Goal: Information Seeking & Learning: Learn about a topic

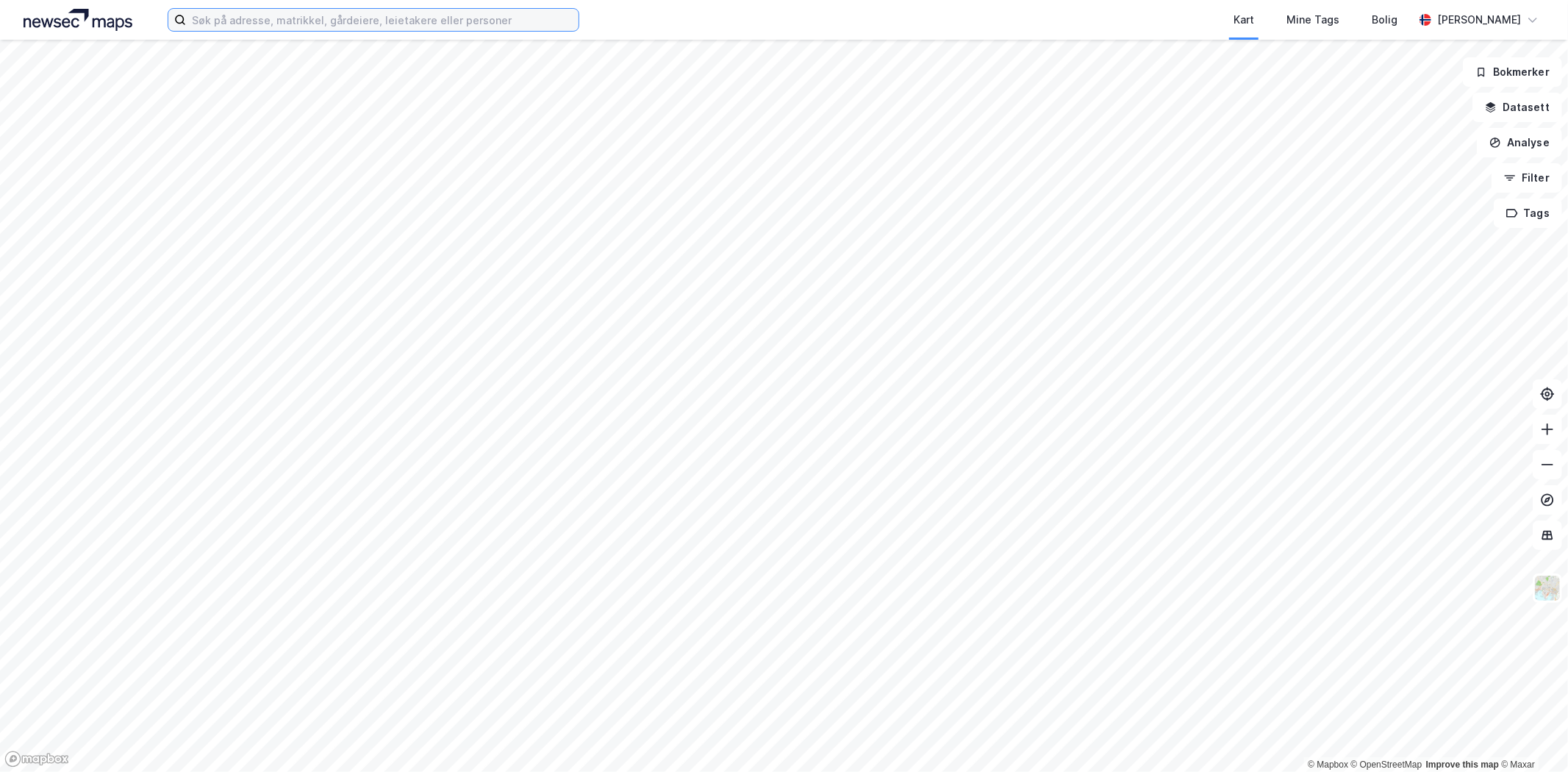
click at [263, 18] on input at bounding box center [382, 20] width 393 height 22
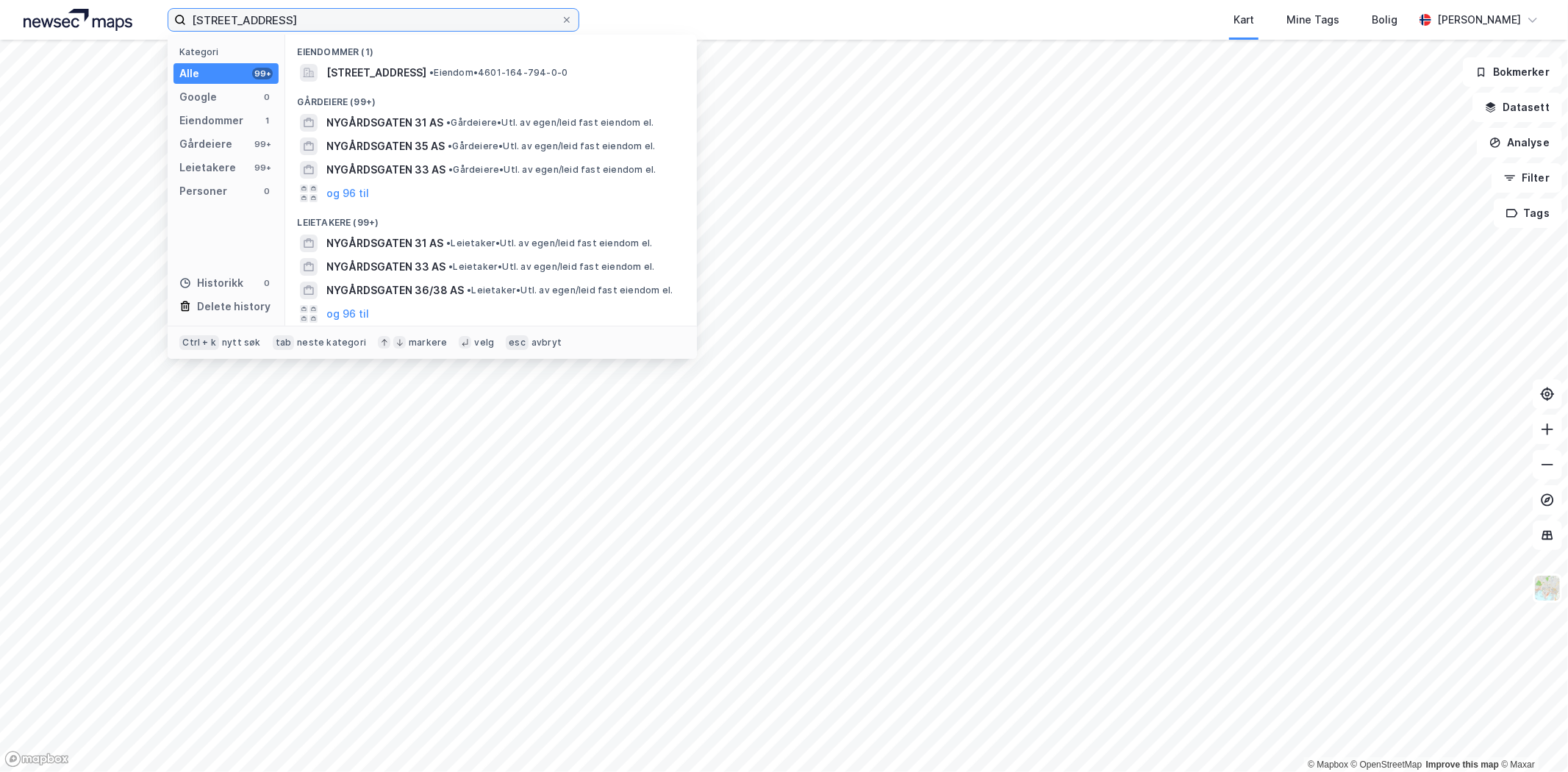
type input "[STREET_ADDRESS]"
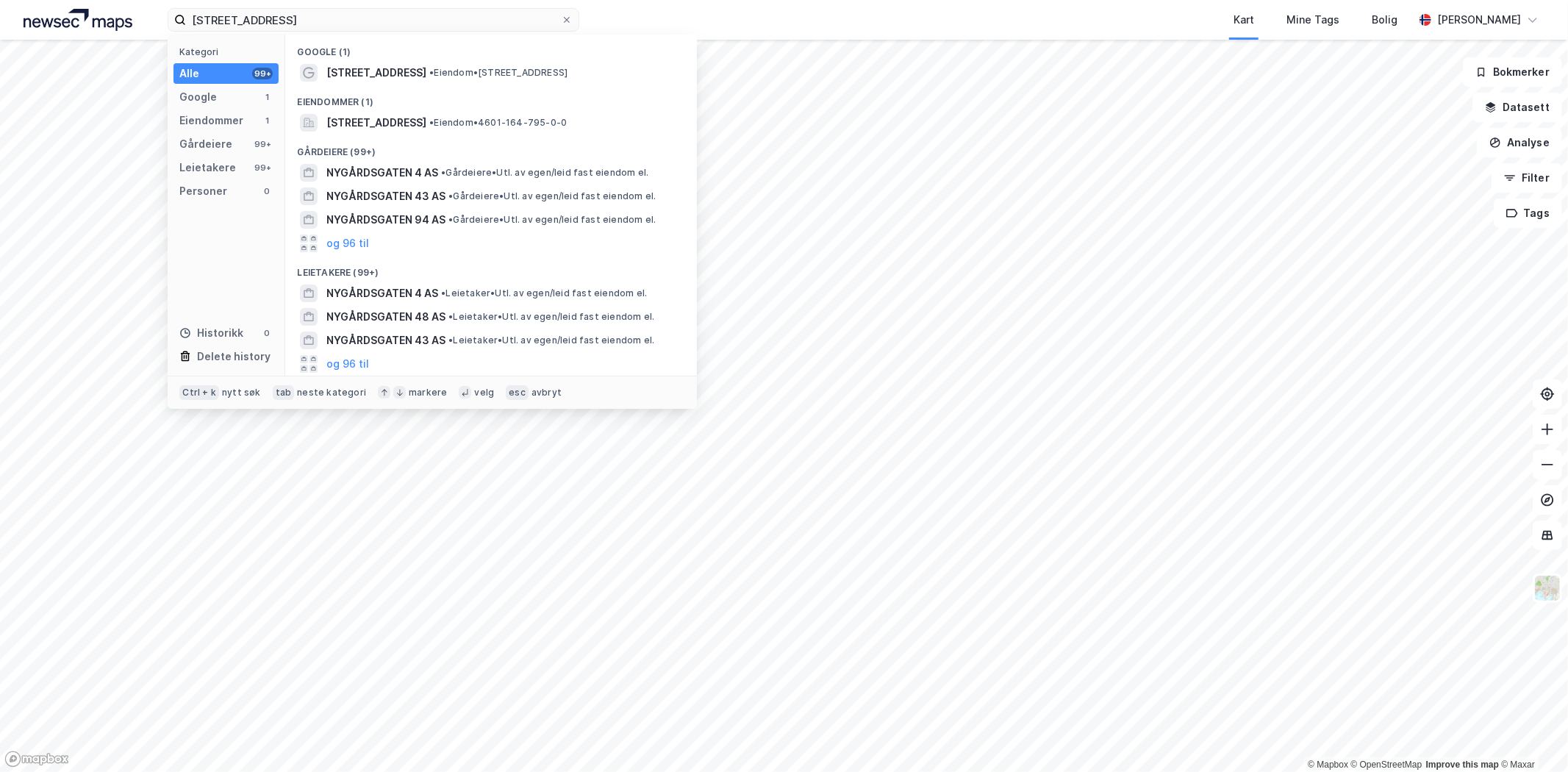
click at [447, 79] on div "[STREET_ADDRESS] • Eiendom • [STREET_ADDRESS]" at bounding box center [504, 73] width 356 height 18
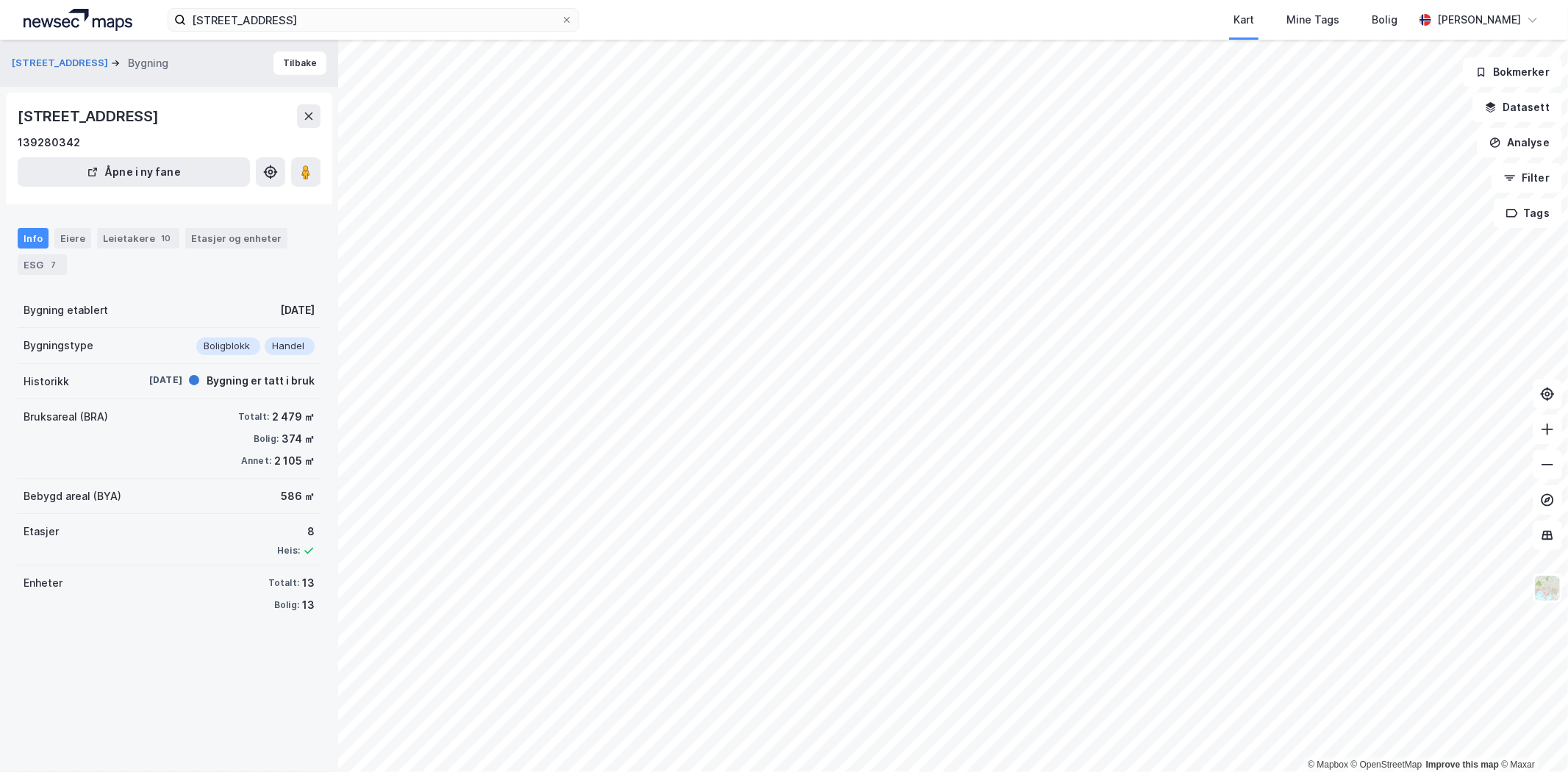
click at [62, 236] on div "Eiere" at bounding box center [73, 238] width 37 height 20
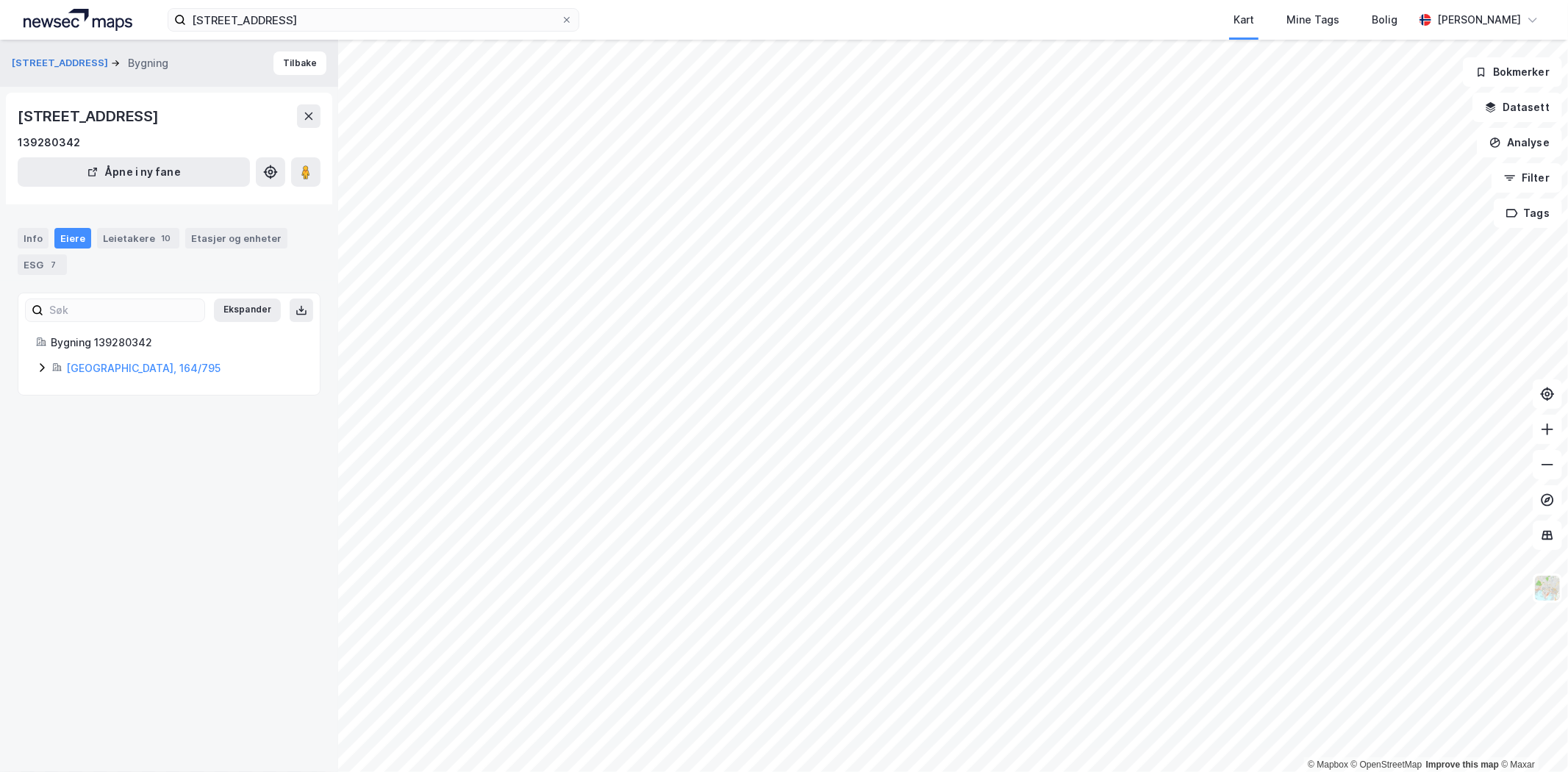
click at [47, 374] on div "[GEOGRAPHIC_DATA], 164/795" at bounding box center [169, 368] width 266 height 18
click at [45, 372] on icon at bounding box center [41, 367] width 12 height 12
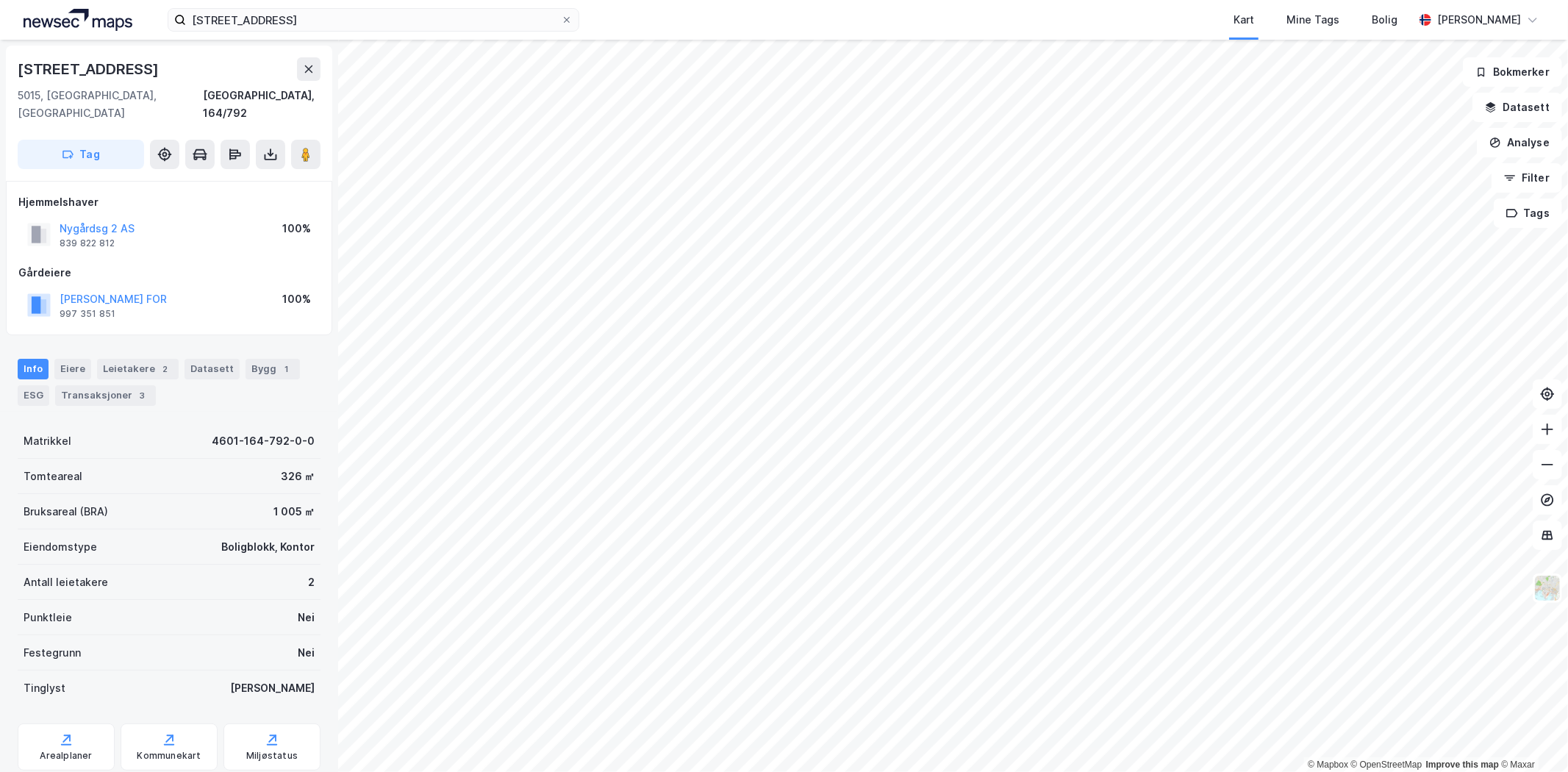
click at [693, 289] on div "© Mapbox © OpenStreetMap Improve this map © [GEOGRAPHIC_DATA][STREET_ADDRESS], …" at bounding box center [784, 406] width 1568 height 732
click at [752, 363] on div "© Mapbox © OpenStreetMap Improve this map © [GEOGRAPHIC_DATA][STREET_ADDRESS], …" at bounding box center [784, 406] width 1568 height 732
drag, startPoint x: 300, startPoint y: 127, endPoint x: 325, endPoint y: 134, distance: 26.0
click at [325, 134] on div "[STREET_ADDRESS]" at bounding box center [169, 113] width 326 height 135
click at [303, 147] on image at bounding box center [305, 154] width 9 height 15
